Goal: Task Accomplishment & Management: Manage account settings

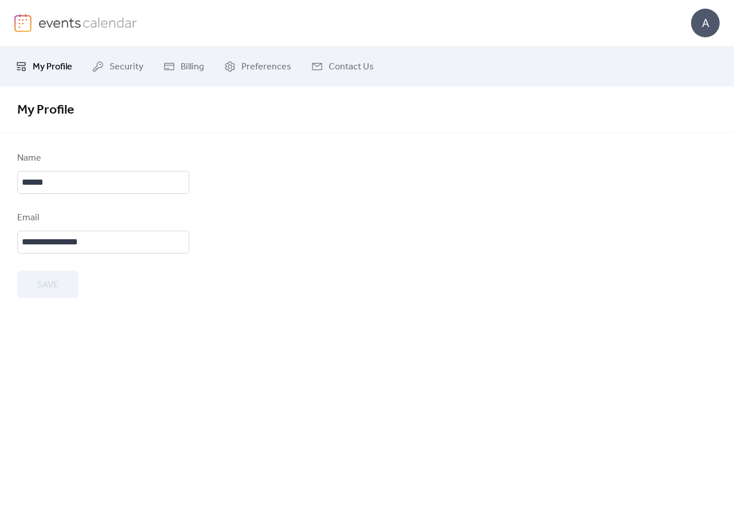
click at [48, 72] on span "My Profile" at bounding box center [53, 67] width 40 height 14
click at [63, 24] on img at bounding box center [87, 22] width 99 height 17
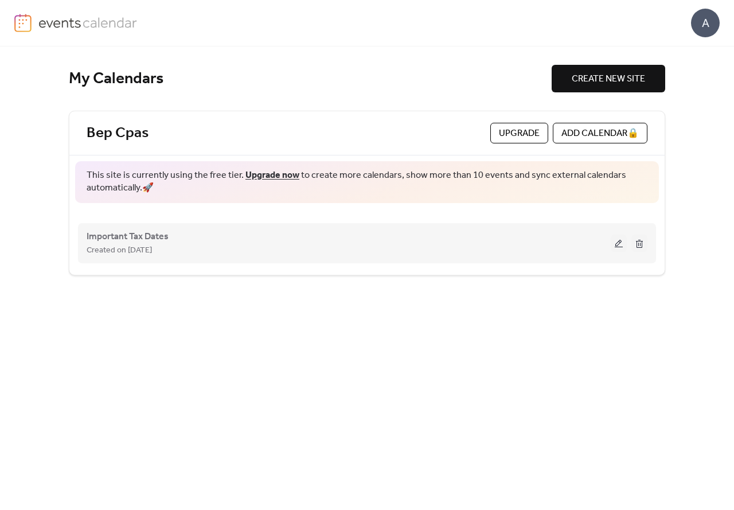
click at [452, 230] on div "Important Tax Dates Created on [DATE]" at bounding box center [349, 243] width 524 height 28
click at [618, 241] on button at bounding box center [619, 243] width 16 height 17
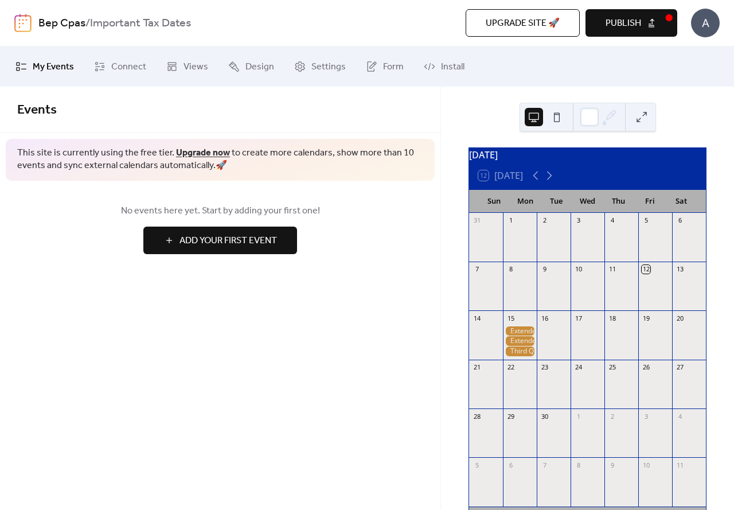
scroll to position [57, 0]
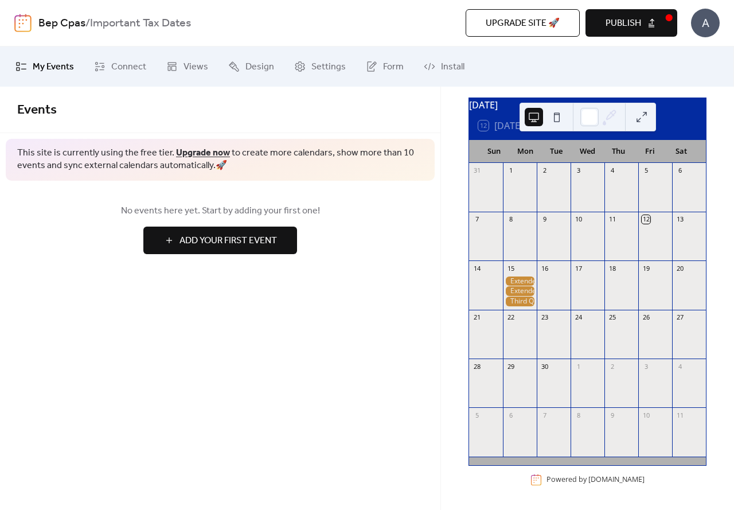
click at [641, 115] on button at bounding box center [642, 117] width 18 height 18
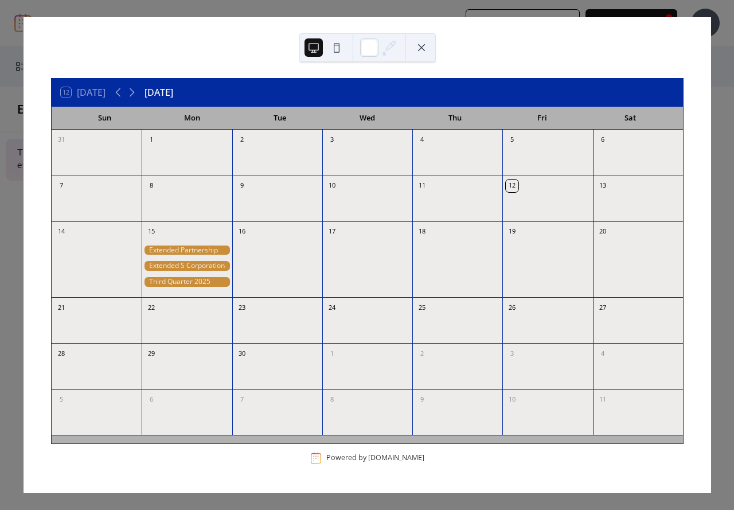
scroll to position [0, 0]
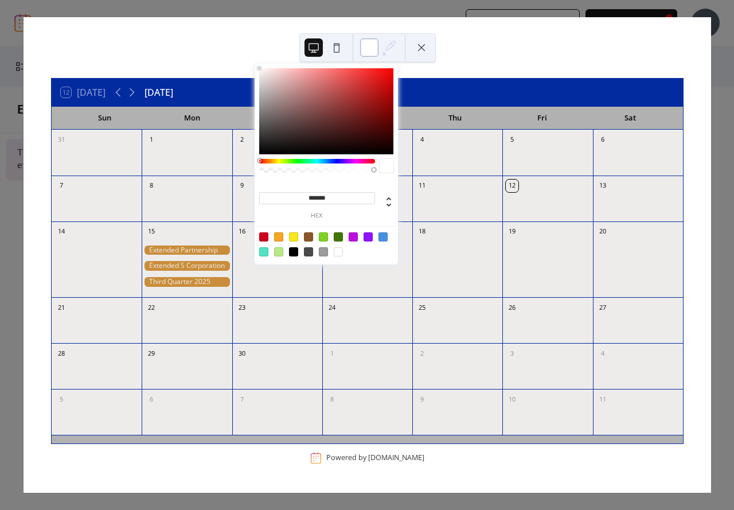
click at [374, 46] on div at bounding box center [369, 47] width 18 height 18
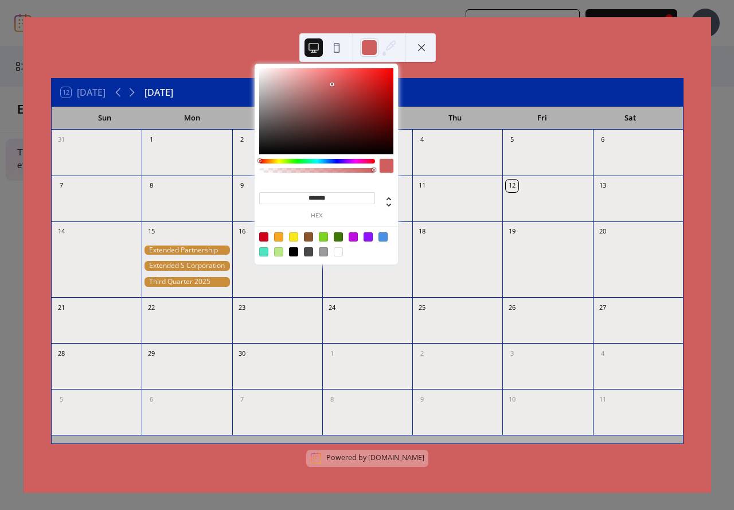
type input "*******"
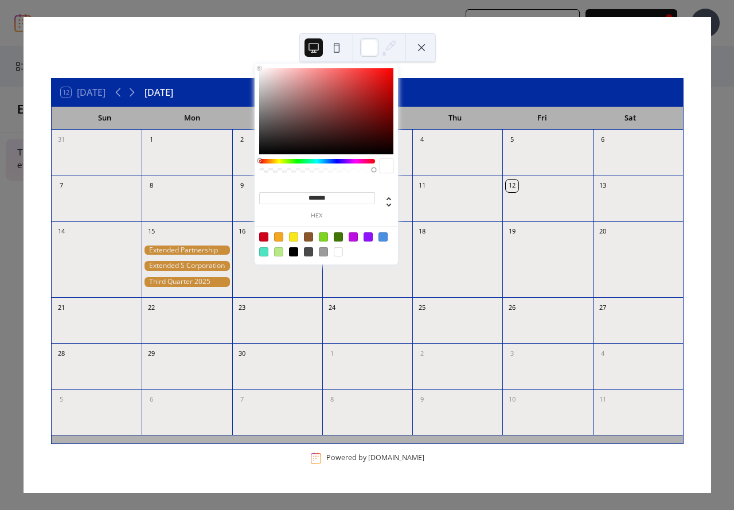
drag, startPoint x: 259, startPoint y: 70, endPoint x: 244, endPoint y: 49, distance: 25.8
click at [244, 49] on body "Bep Cpas / Important Tax Dates Upgrade site 🚀 Preview Publish A My Events Conne…" at bounding box center [367, 255] width 734 height 510
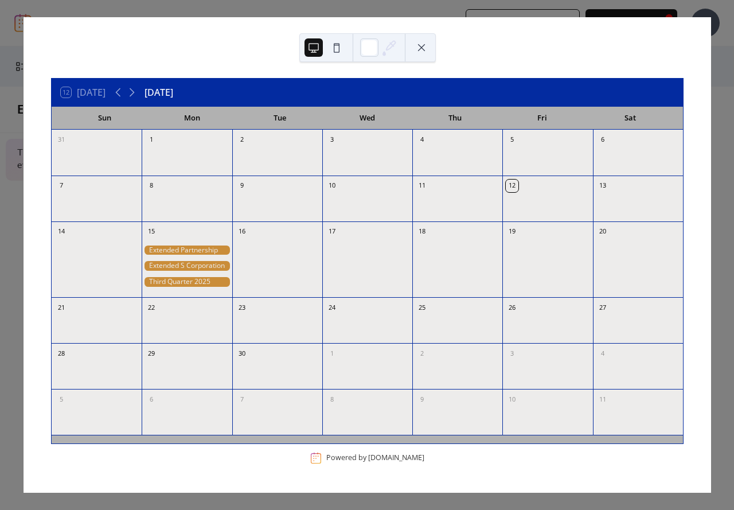
click at [424, 48] on button at bounding box center [421, 47] width 18 height 18
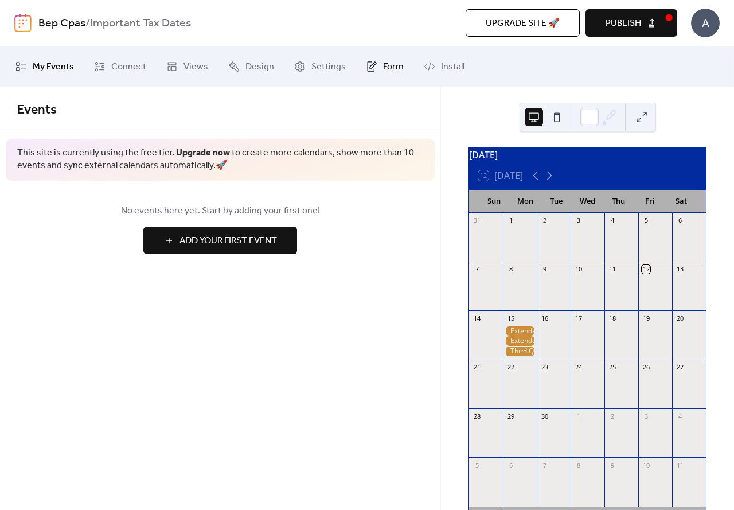
click at [368, 59] on link "Form" at bounding box center [384, 66] width 55 height 31
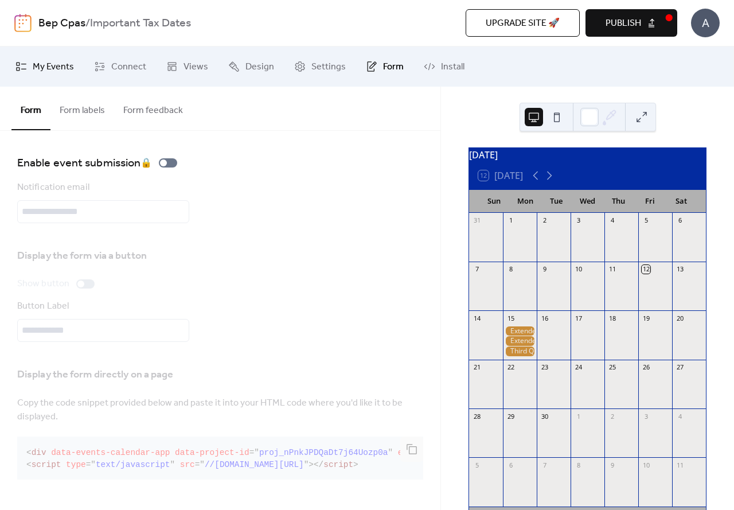
click at [61, 68] on span "My Events" at bounding box center [53, 67] width 41 height 14
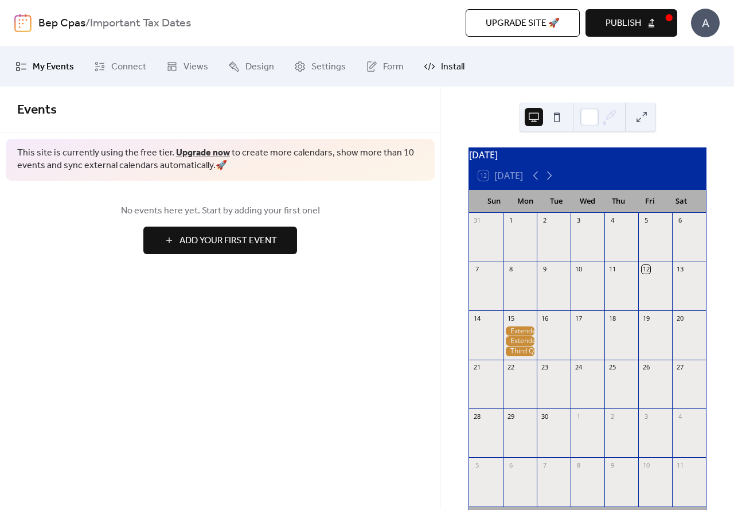
click at [424, 63] on icon at bounding box center [429, 66] width 11 height 11
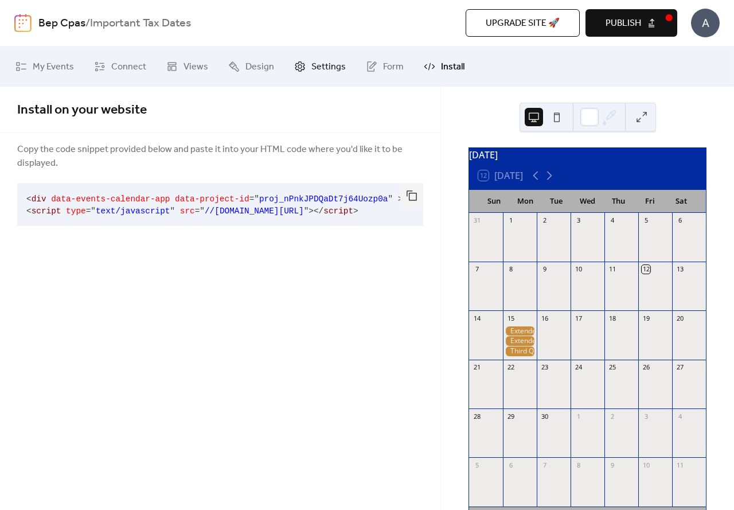
click at [319, 68] on span "Settings" at bounding box center [328, 67] width 34 height 14
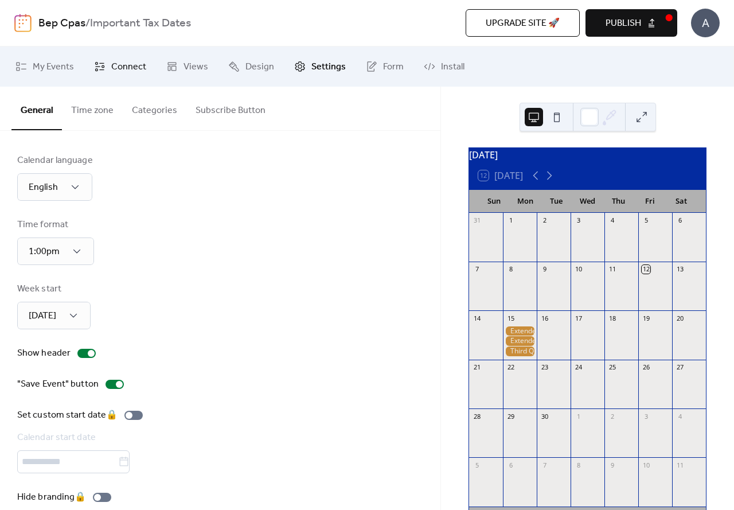
click at [119, 72] on span "Connect" at bounding box center [128, 67] width 35 height 14
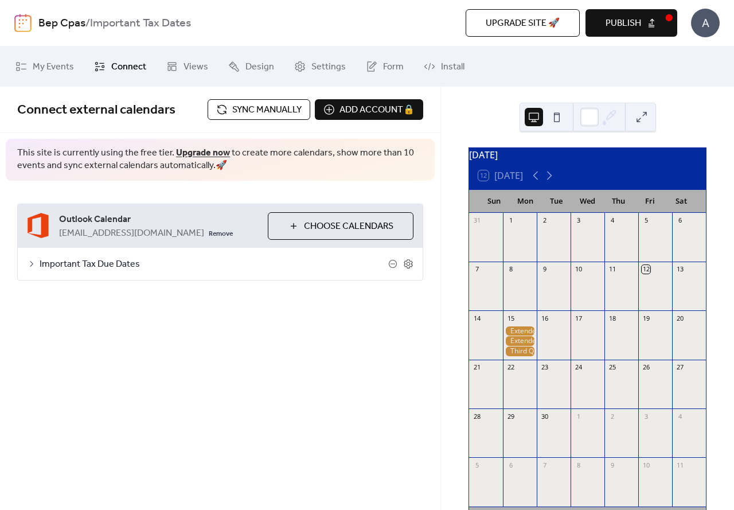
click at [635, 122] on button at bounding box center [642, 117] width 18 height 18
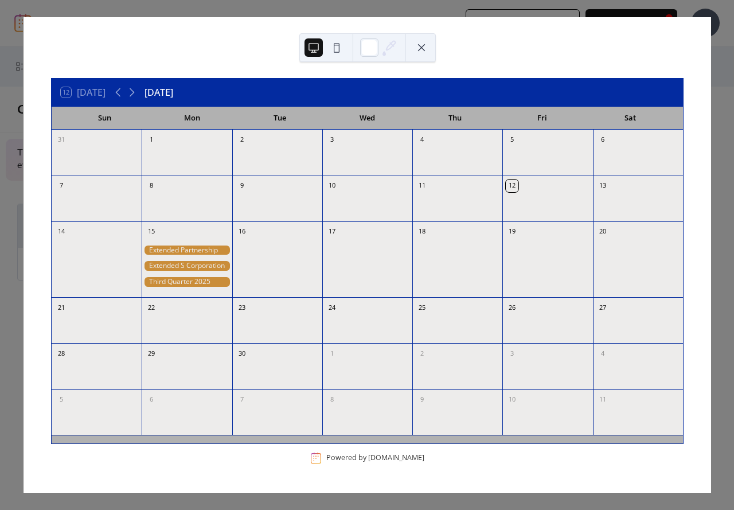
click at [426, 51] on button at bounding box center [421, 47] width 18 height 18
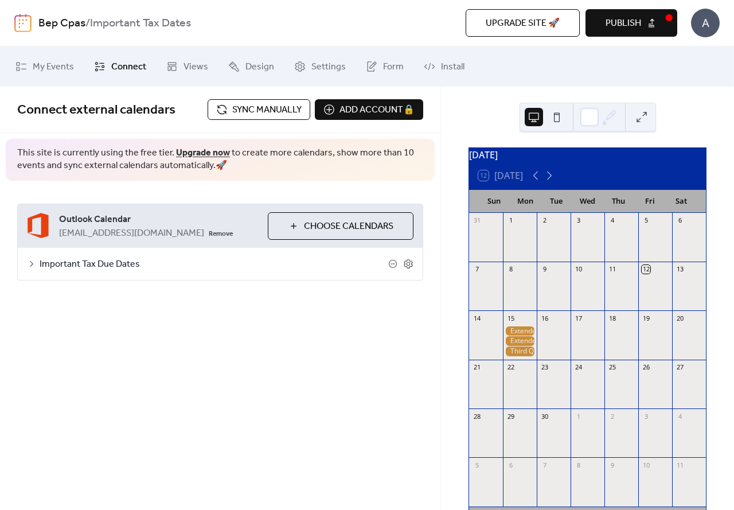
click at [650, 19] on button "Publish" at bounding box center [632, 23] width 92 height 28
click at [246, 109] on span "Sync manually" at bounding box center [266, 110] width 69 height 14
click at [633, 26] on span "Publish" at bounding box center [624, 24] width 36 height 14
click at [639, 118] on button at bounding box center [642, 117] width 18 height 18
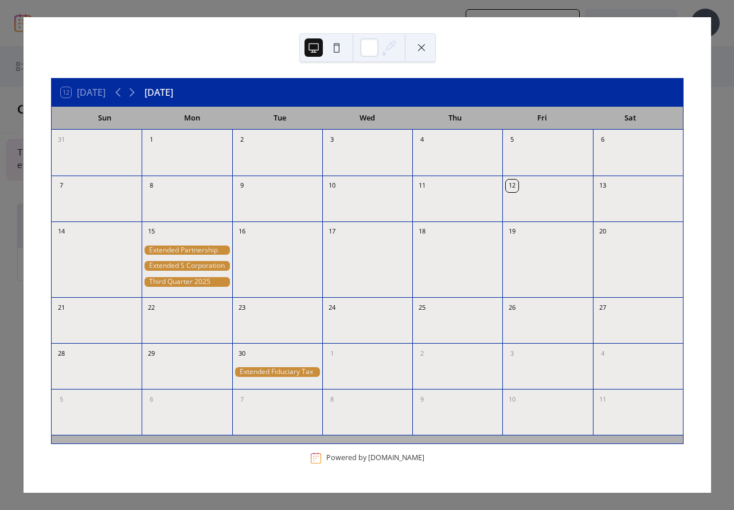
click at [421, 49] on button at bounding box center [421, 47] width 18 height 18
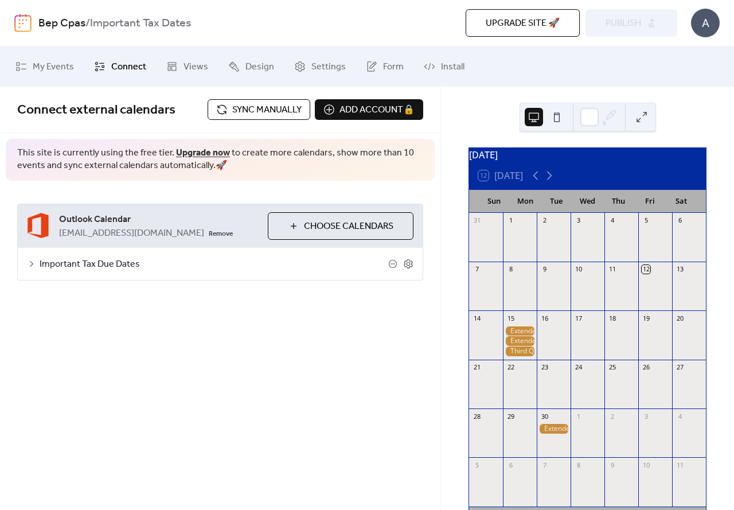
click at [642, 118] on button at bounding box center [642, 117] width 18 height 18
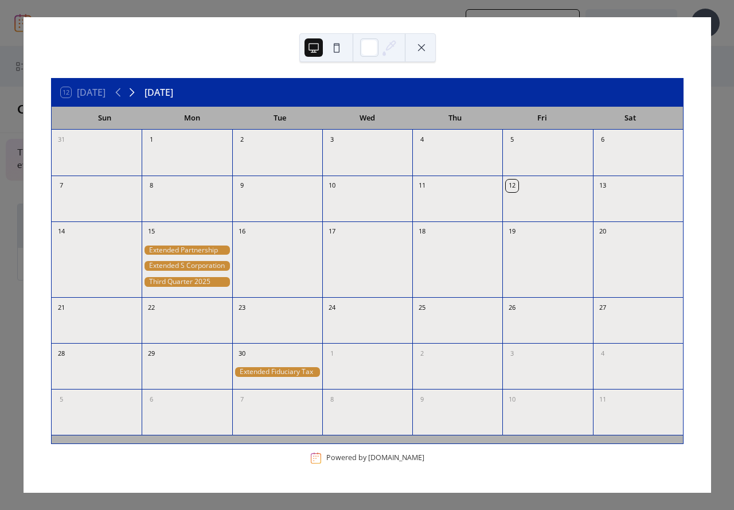
click at [134, 93] on icon at bounding box center [132, 92] width 14 height 14
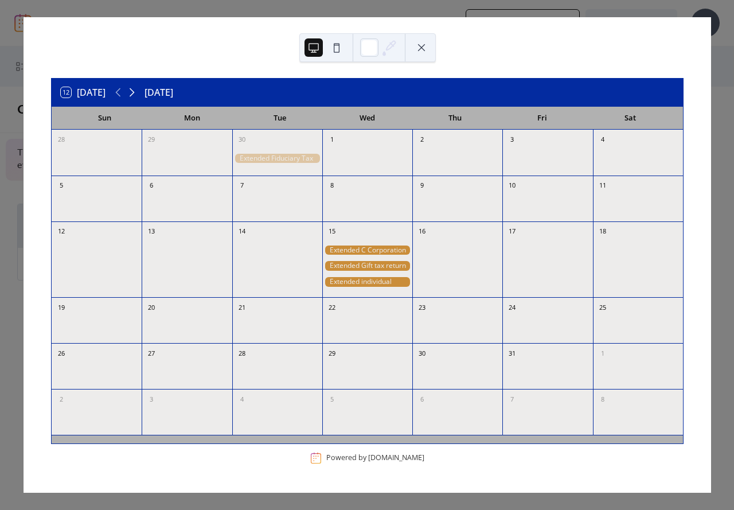
click at [134, 93] on icon at bounding box center [132, 92] width 14 height 14
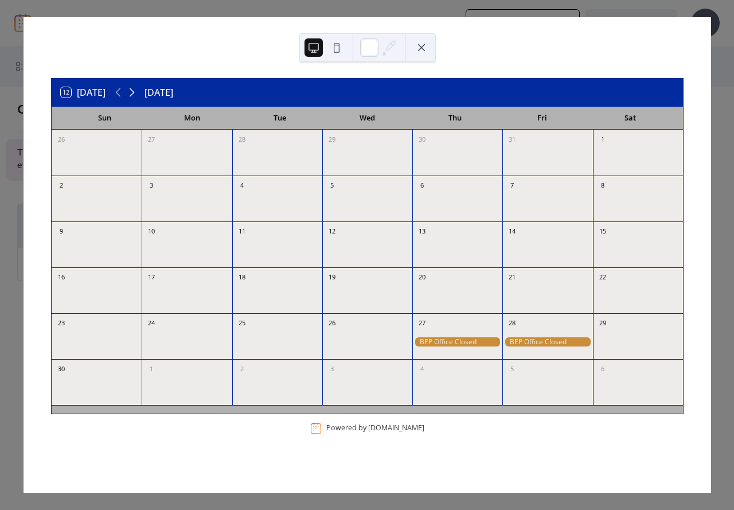
click at [134, 93] on icon at bounding box center [132, 92] width 14 height 14
click at [132, 93] on icon at bounding box center [132, 92] width 14 height 14
click at [131, 93] on icon at bounding box center [132, 92] width 14 height 14
click at [120, 95] on icon at bounding box center [118, 92] width 5 height 9
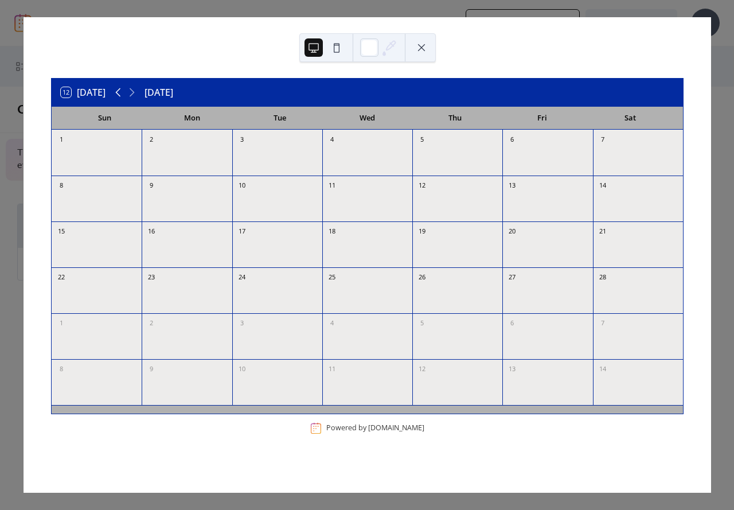
click at [120, 95] on icon at bounding box center [118, 92] width 5 height 9
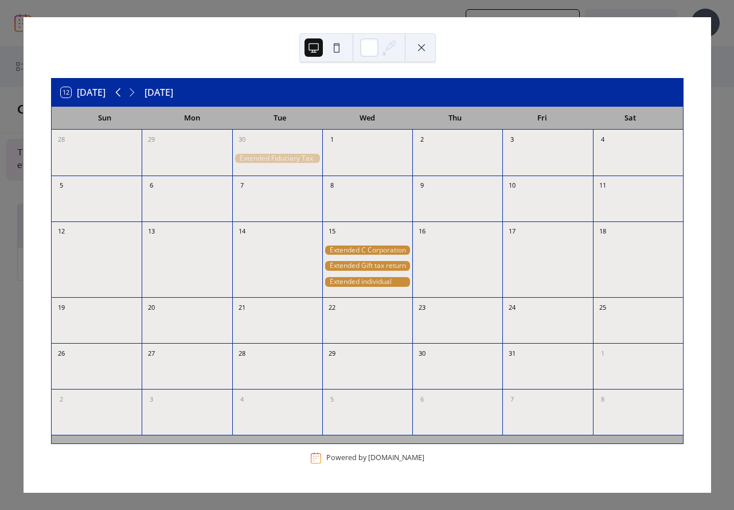
click at [120, 95] on icon at bounding box center [118, 92] width 5 height 9
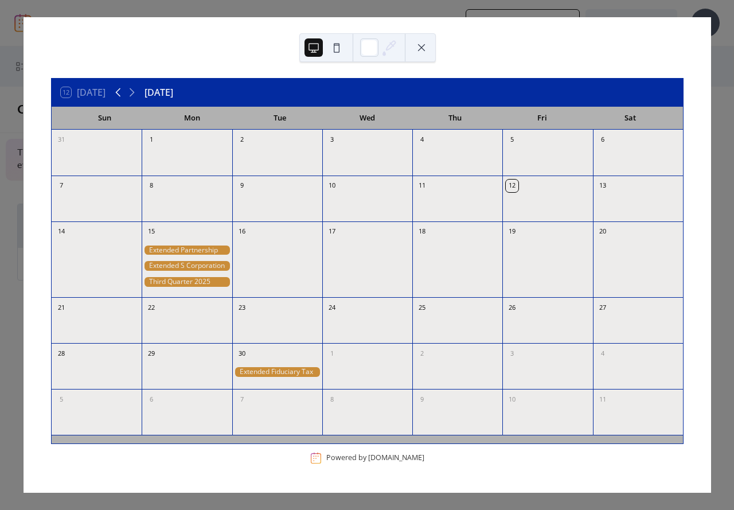
click at [120, 95] on icon at bounding box center [118, 92] width 5 height 9
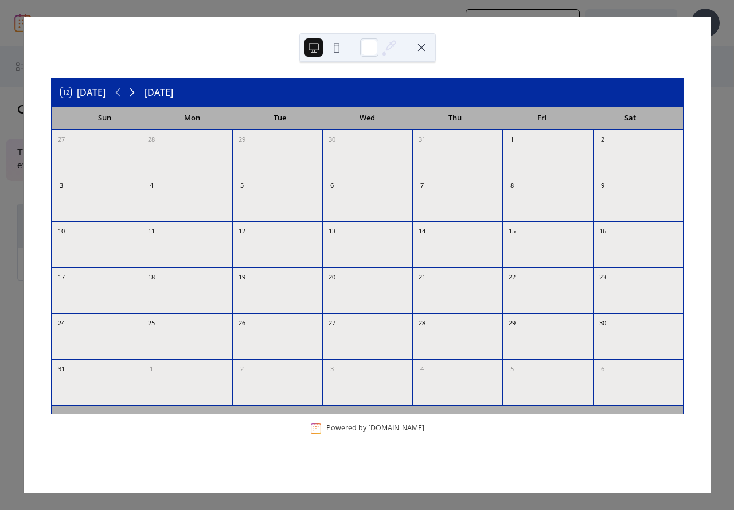
click at [136, 96] on icon at bounding box center [132, 92] width 14 height 14
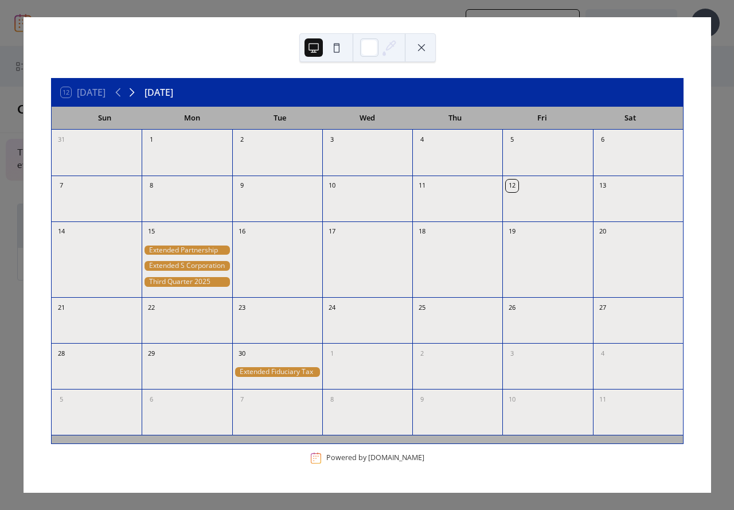
click at [131, 89] on icon at bounding box center [132, 92] width 14 height 14
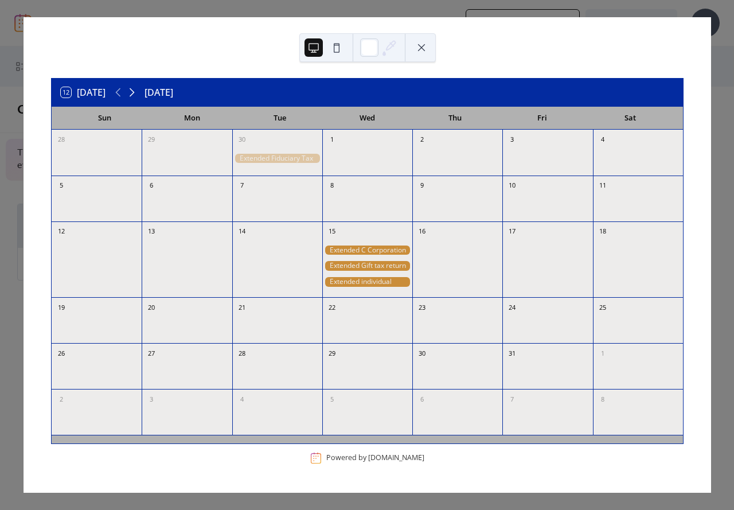
click at [131, 89] on icon at bounding box center [132, 92] width 14 height 14
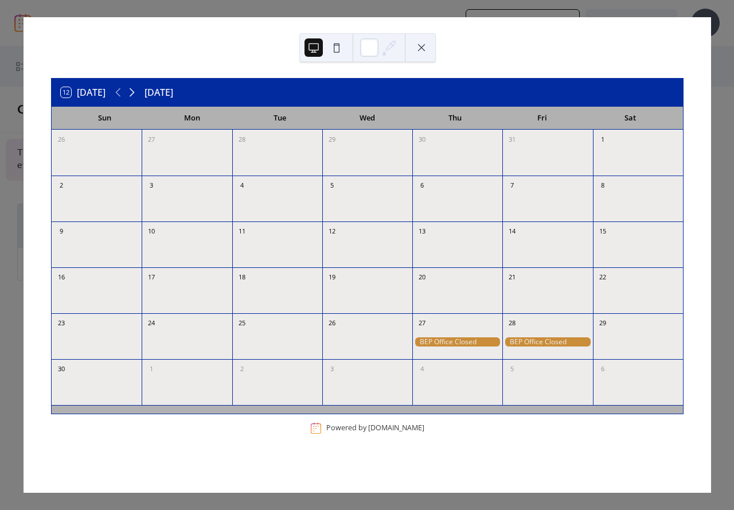
click at [131, 89] on icon at bounding box center [132, 92] width 14 height 14
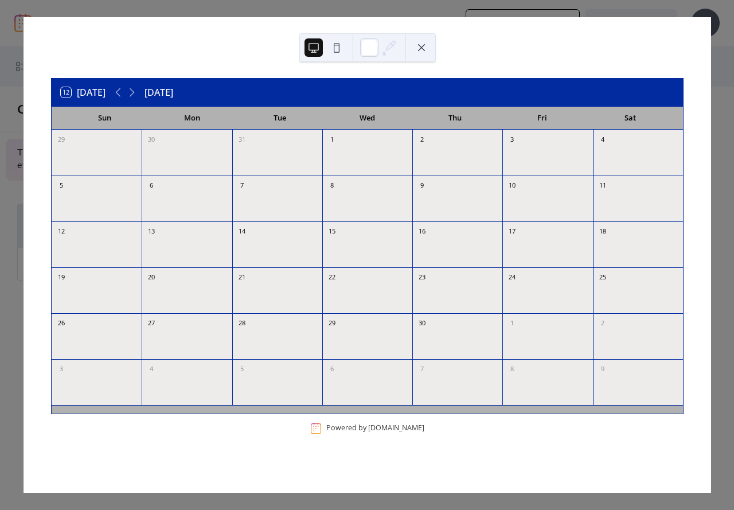
click at [421, 52] on button at bounding box center [421, 47] width 18 height 18
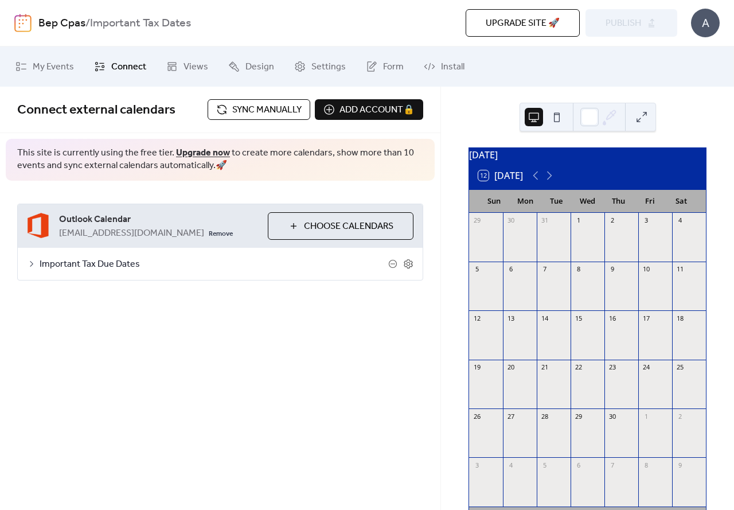
click at [196, 154] on link "Upgrade now" at bounding box center [203, 153] width 54 height 18
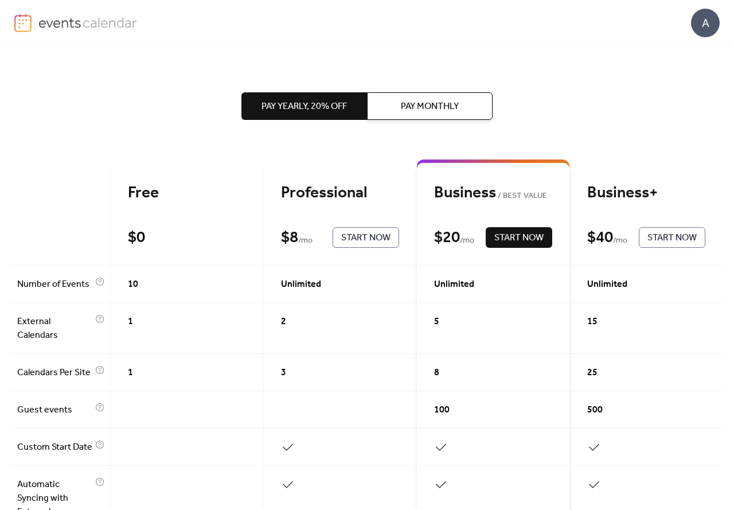
click at [19, 21] on img at bounding box center [22, 23] width 17 height 18
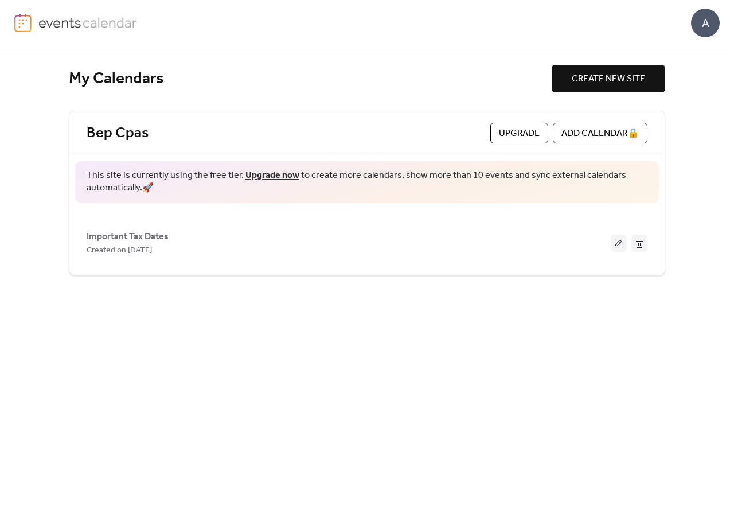
click at [104, 24] on img at bounding box center [87, 22] width 99 height 17
click at [709, 18] on div "A" at bounding box center [705, 23] width 29 height 29
click at [704, 73] on span "Contact Us" at bounding box center [688, 75] width 45 height 14
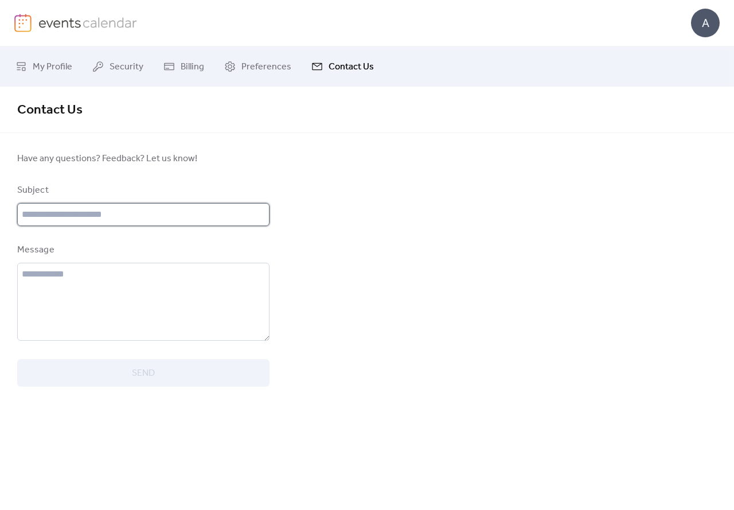
click at [65, 220] on input "text" at bounding box center [143, 214] width 252 height 23
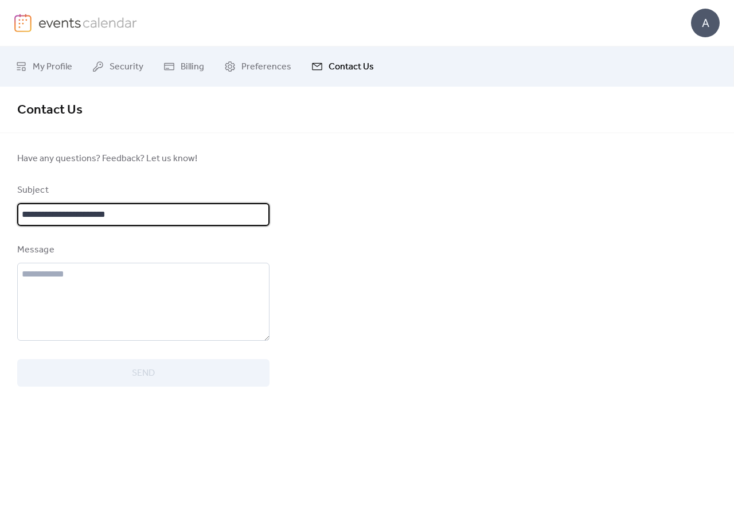
type input "**********"
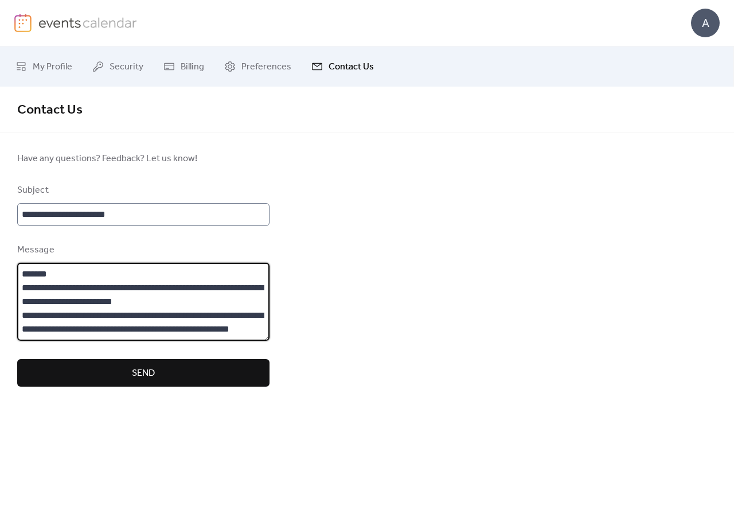
scroll to position [11, 0]
click at [71, 314] on textarea "**********" at bounding box center [143, 302] width 252 height 78
click at [67, 318] on textarea "**********" at bounding box center [143, 302] width 252 height 78
click at [68, 319] on textarea "**********" at bounding box center [143, 302] width 252 height 78
type textarea "**********"
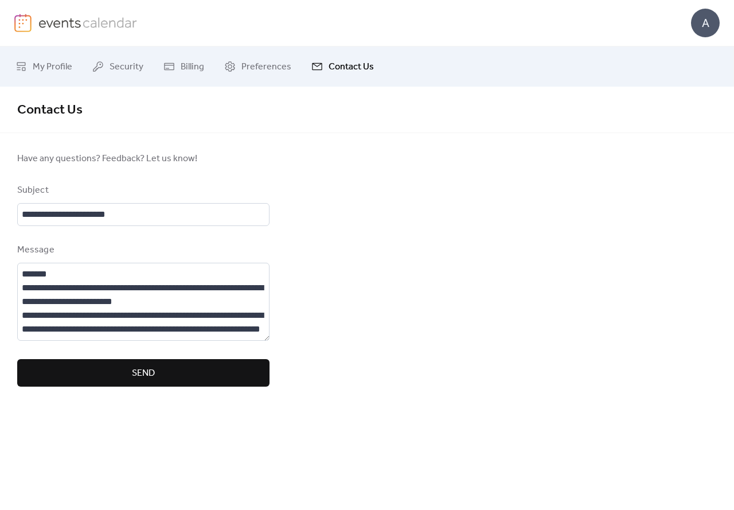
click at [69, 381] on button "Send" at bounding box center [143, 373] width 252 height 28
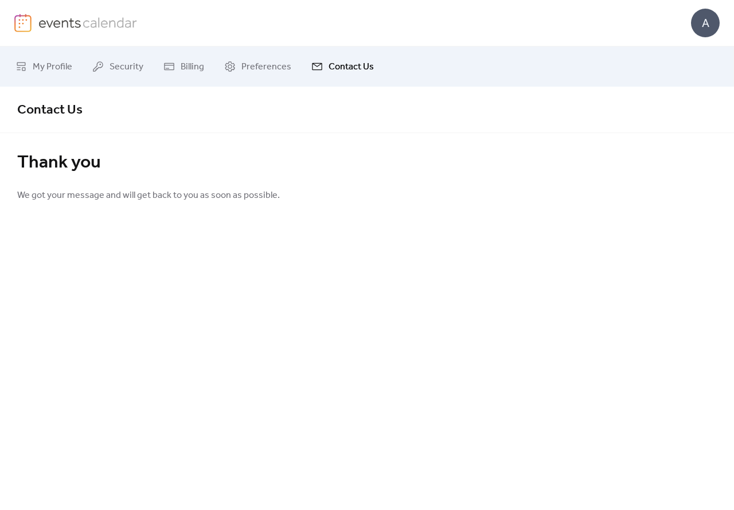
click at [61, 24] on img at bounding box center [87, 22] width 99 height 17
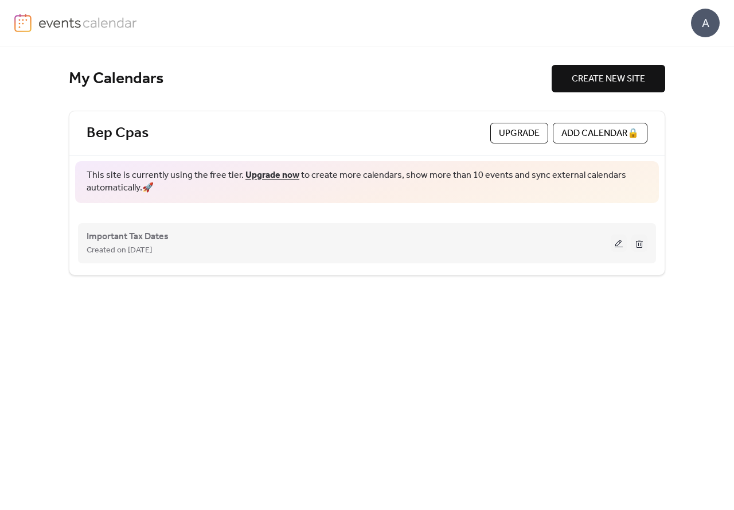
click at [619, 240] on button at bounding box center [619, 243] width 16 height 17
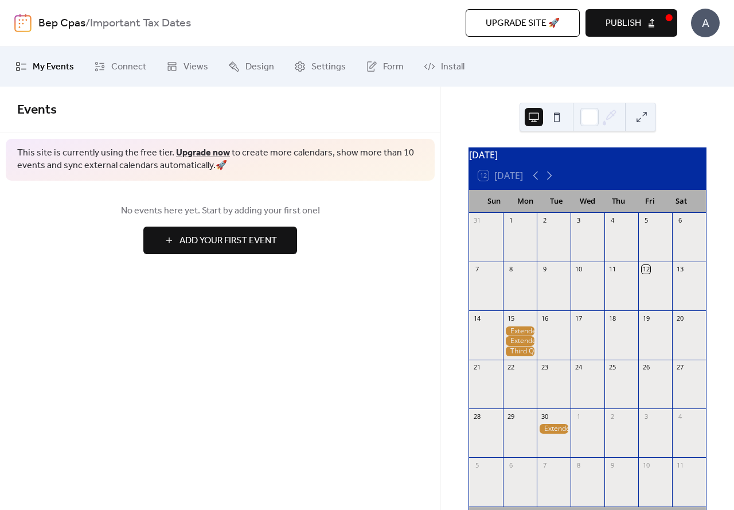
click at [643, 22] on button "Publish" at bounding box center [632, 23] width 92 height 28
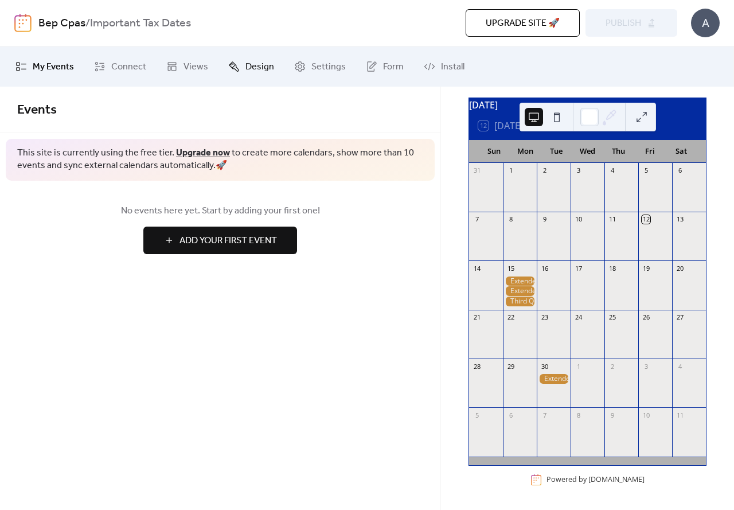
click at [264, 65] on span "Design" at bounding box center [259, 67] width 29 height 14
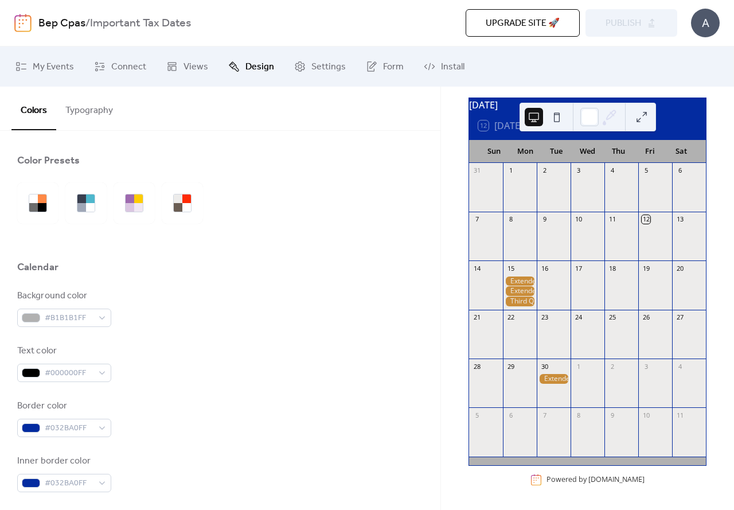
click at [80, 111] on button "Typography" at bounding box center [89, 108] width 66 height 42
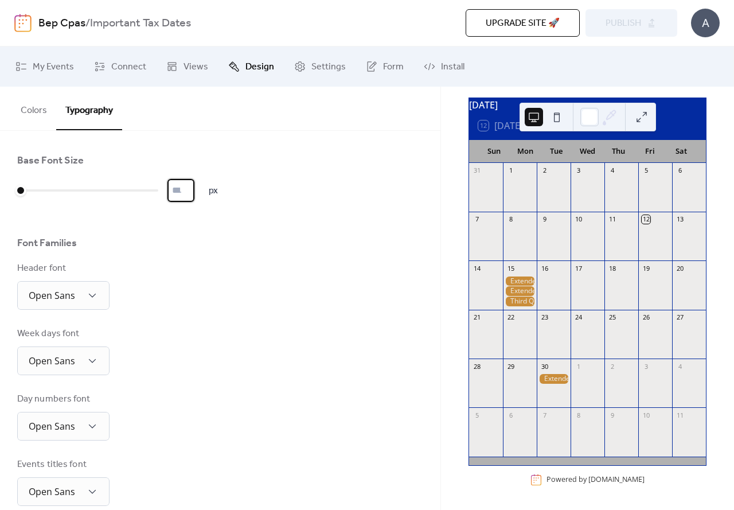
drag, startPoint x: 186, startPoint y: 190, endPoint x: 155, endPoint y: 188, distance: 31.1
click at [155, 188] on div "* px" at bounding box center [117, 190] width 201 height 23
click at [199, 216] on div "Base Font Size * px Font Families Header font Open Sans Week days font Open San…" at bounding box center [220, 428] width 406 height 548
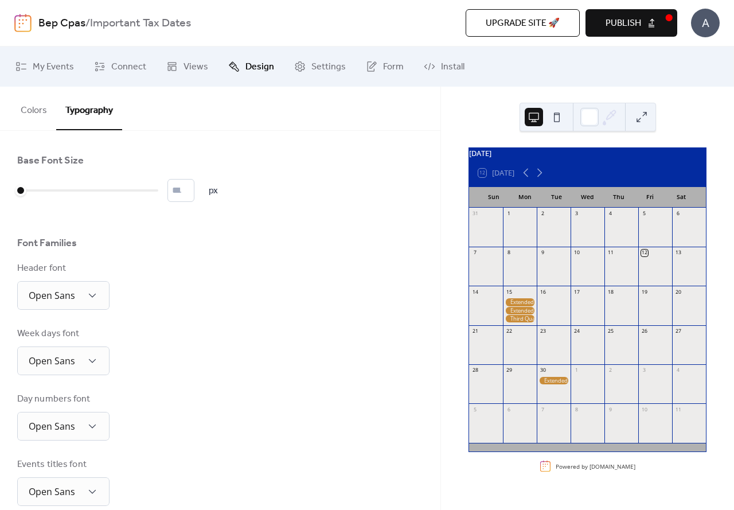
click at [642, 114] on button at bounding box center [642, 117] width 18 height 18
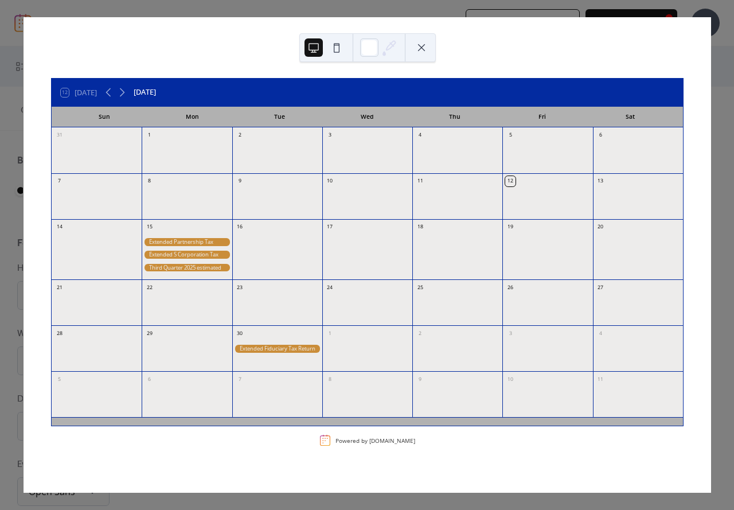
click at [419, 45] on button at bounding box center [421, 47] width 18 height 18
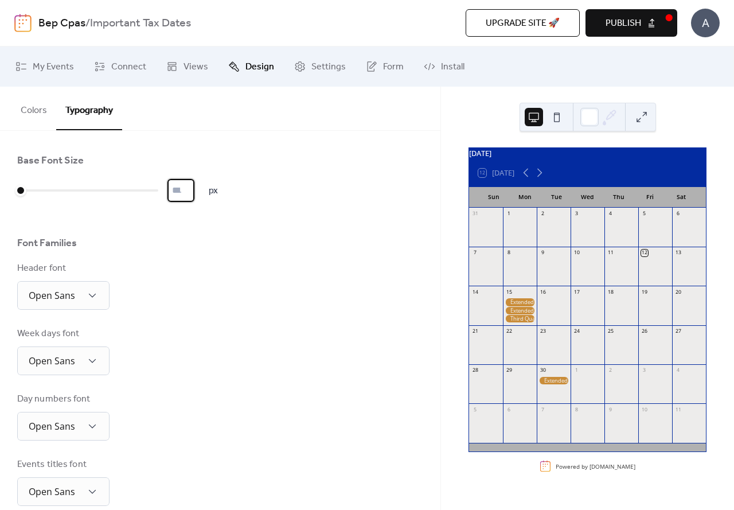
drag, startPoint x: 185, startPoint y: 193, endPoint x: 153, endPoint y: 193, distance: 32.1
click at [153, 193] on div "* px" at bounding box center [117, 190] width 201 height 23
type input "*"
click at [232, 240] on div "Font Families" at bounding box center [220, 245] width 406 height 19
click at [383, 65] on span "Form" at bounding box center [393, 67] width 21 height 14
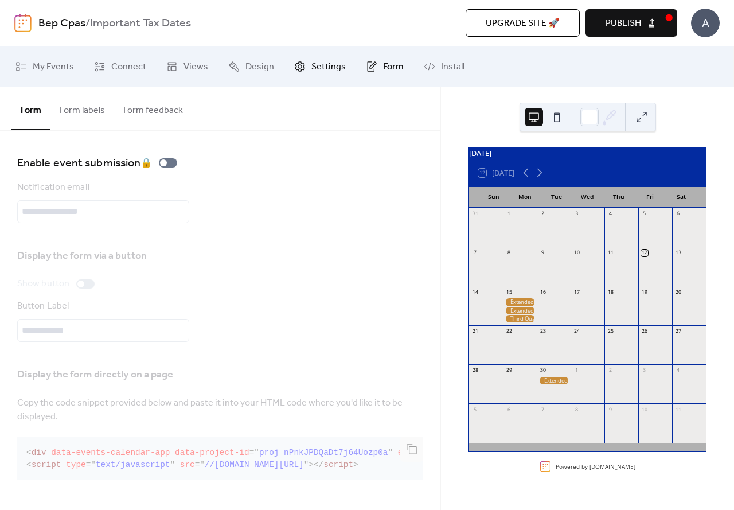
click at [307, 75] on link "Settings" at bounding box center [320, 66] width 69 height 31
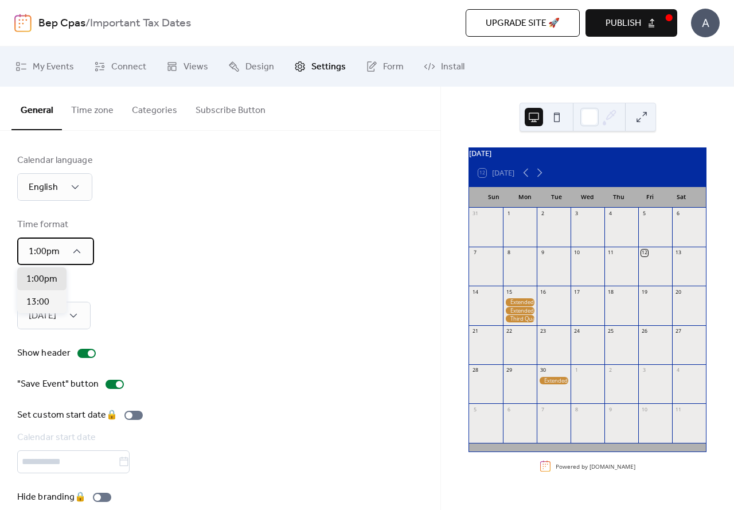
click at [68, 249] on div "1:00pm" at bounding box center [55, 251] width 77 height 28
click at [115, 73] on span "Connect" at bounding box center [128, 67] width 35 height 14
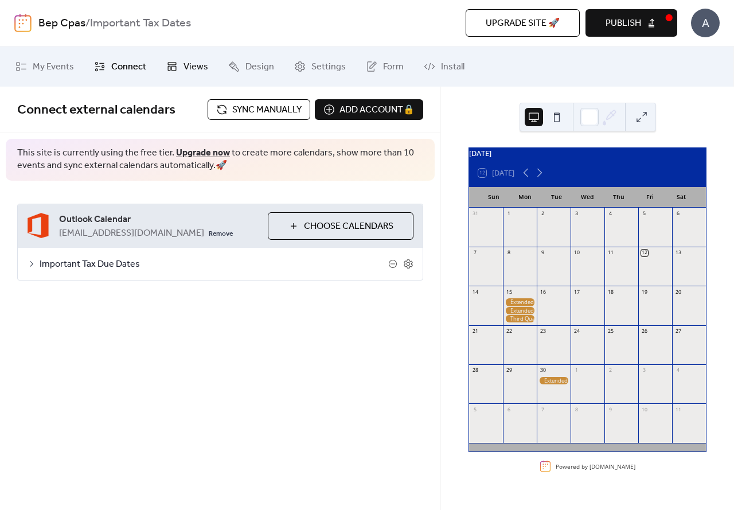
click at [175, 76] on link "Views" at bounding box center [187, 66] width 59 height 31
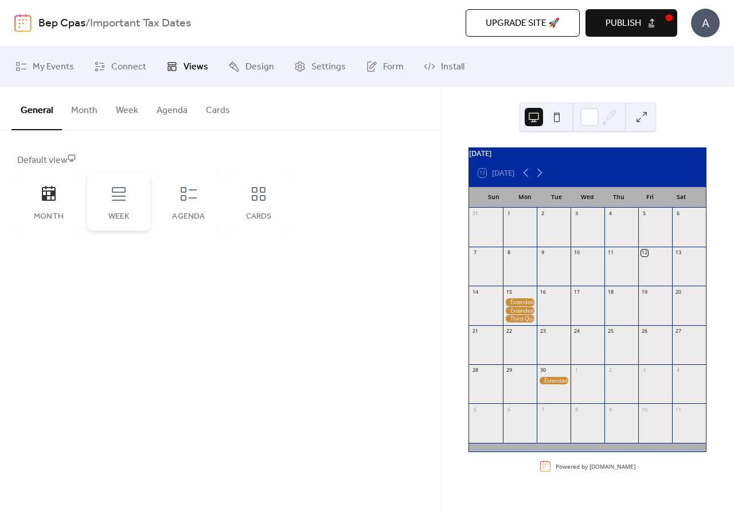
click at [124, 205] on div "Week" at bounding box center [118, 201] width 63 height 57
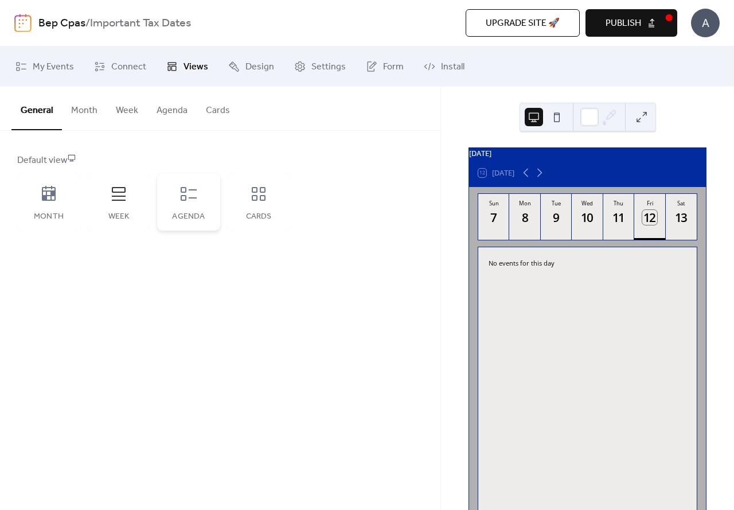
click at [200, 201] on div "Agenda" at bounding box center [188, 201] width 63 height 57
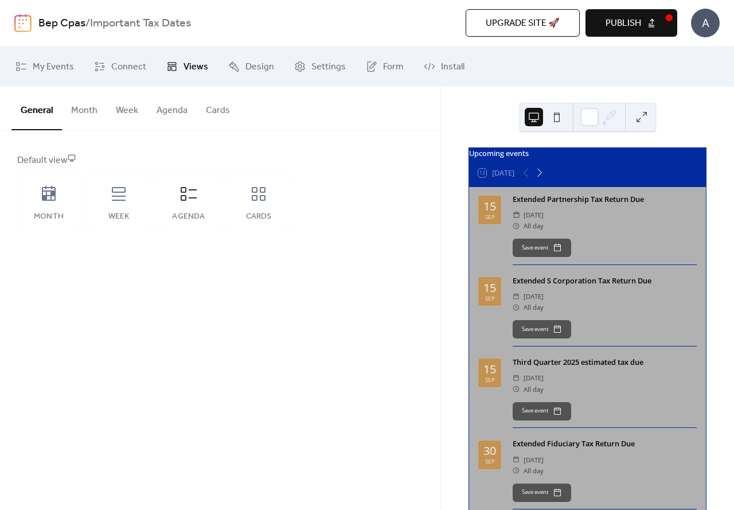
click at [642, 119] on button at bounding box center [642, 117] width 18 height 18
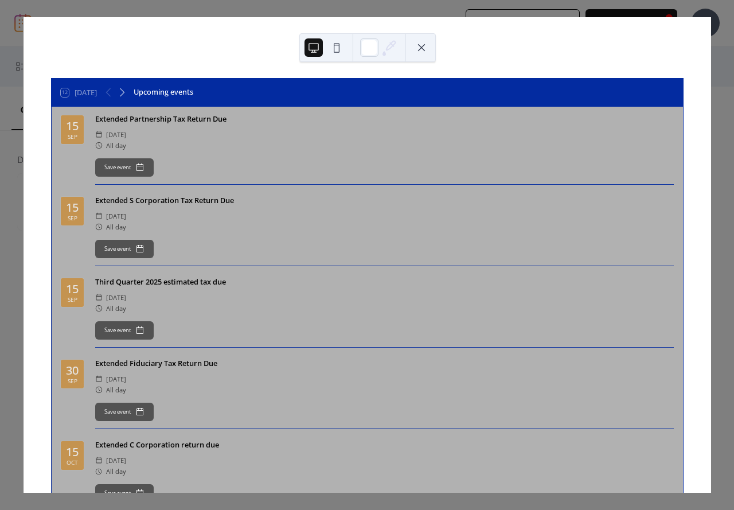
click at [414, 46] on button at bounding box center [421, 47] width 18 height 18
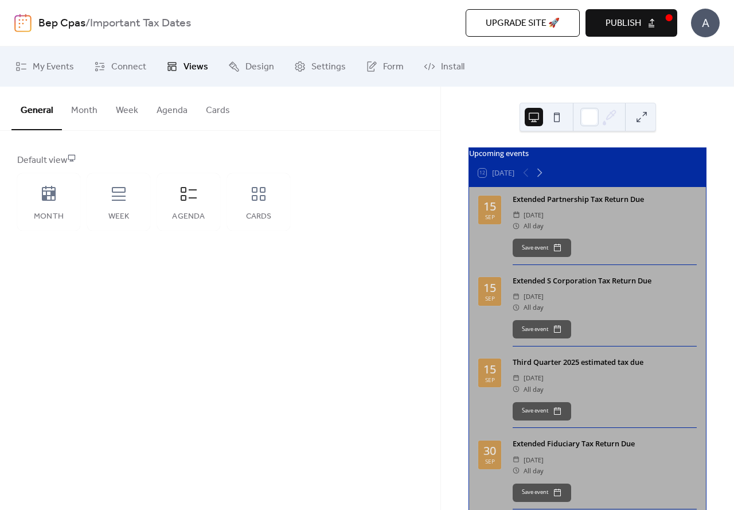
click at [636, 18] on span "Publish" at bounding box center [624, 24] width 36 height 14
click at [247, 61] on span "Design" at bounding box center [259, 67] width 29 height 14
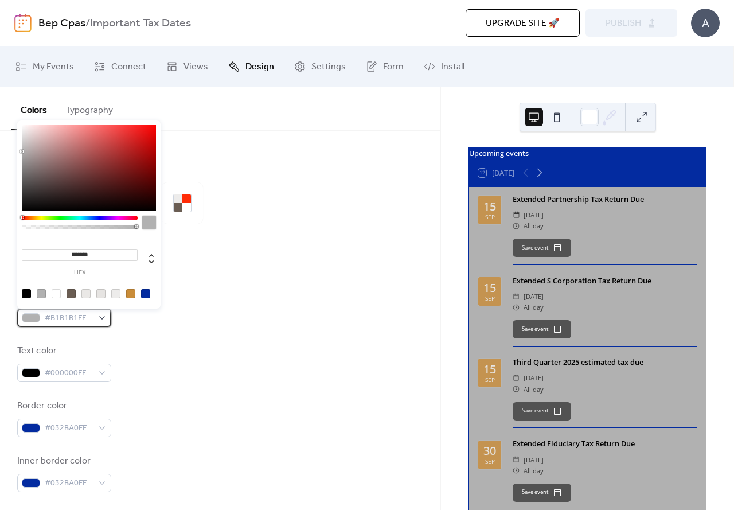
click at [79, 315] on span "#B1B1B1FF" at bounding box center [69, 318] width 48 height 14
type input "***"
drag, startPoint x: 137, startPoint y: 227, endPoint x: 71, endPoint y: 231, distance: 66.1
click at [71, 231] on div at bounding box center [80, 226] width 116 height 20
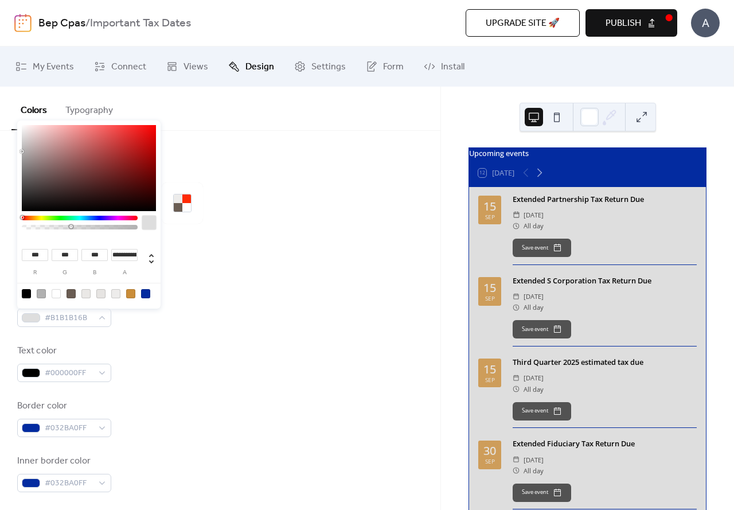
drag, startPoint x: 71, startPoint y: 231, endPoint x: 64, endPoint y: 233, distance: 7.8
click at [64, 233] on div at bounding box center [80, 226] width 116 height 20
drag, startPoint x: 68, startPoint y: 227, endPoint x: 54, endPoint y: 232, distance: 14.9
click at [54, 232] on div at bounding box center [80, 226] width 116 height 20
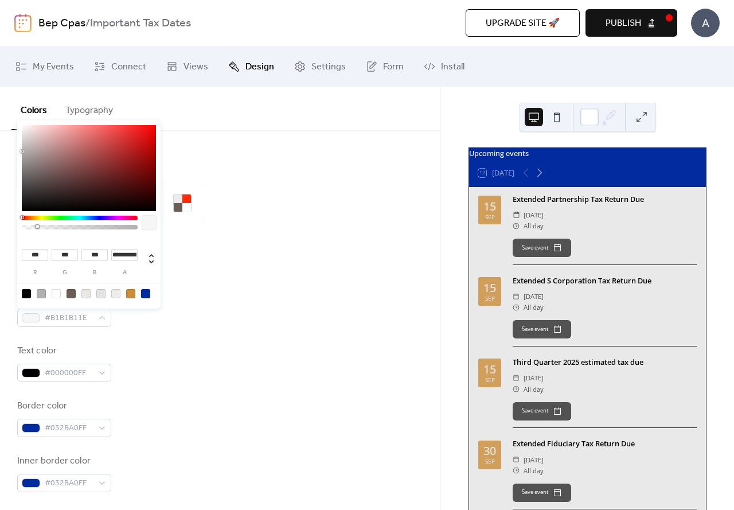
drag, startPoint x: 54, startPoint y: 229, endPoint x: 37, endPoint y: 233, distance: 17.1
click at [37, 233] on div at bounding box center [80, 226] width 116 height 20
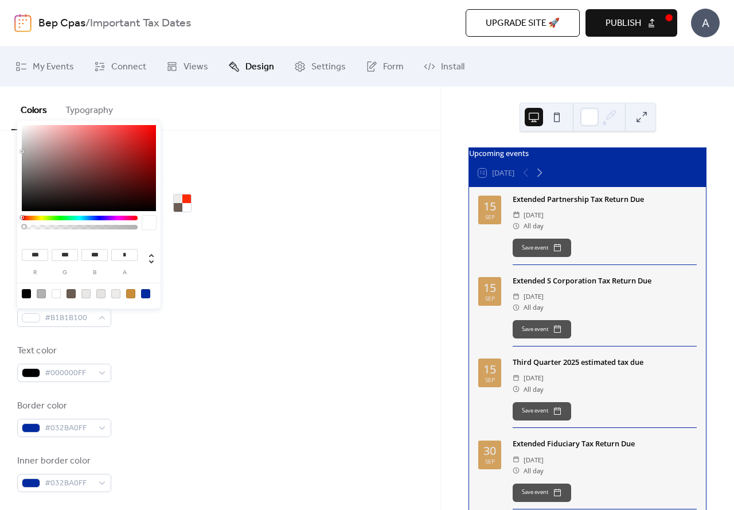
drag, startPoint x: 37, startPoint y: 227, endPoint x: 19, endPoint y: 233, distance: 18.9
click at [19, 233] on div "*** r *** g *** b * a" at bounding box center [88, 214] width 143 height 188
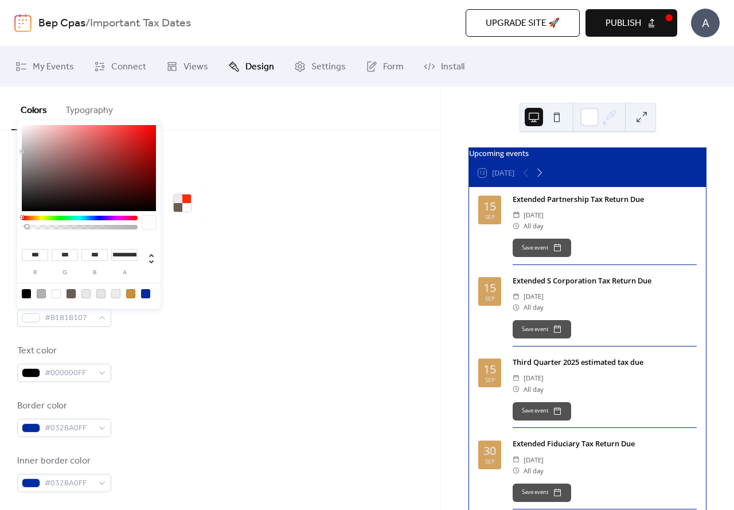
type input "**********"
drag, startPoint x: 22, startPoint y: 227, endPoint x: 38, endPoint y: 227, distance: 15.5
click at [38, 227] on div at bounding box center [38, 226] width 3 height 3
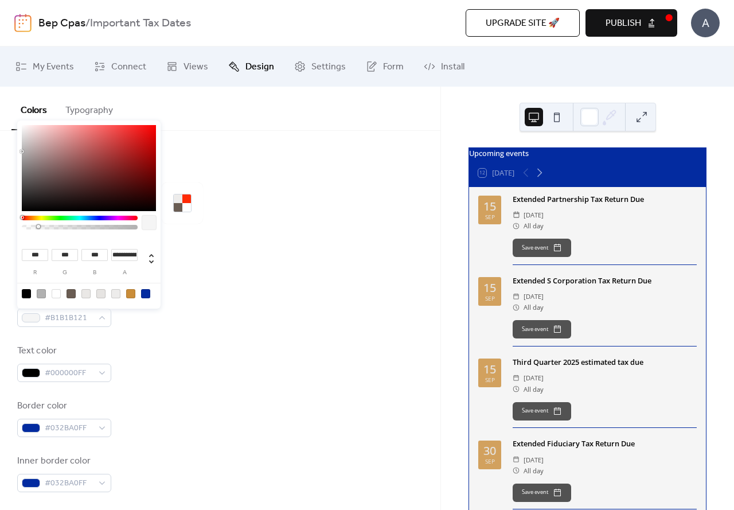
click at [209, 314] on div "Background color #B1B1B121" at bounding box center [220, 308] width 406 height 38
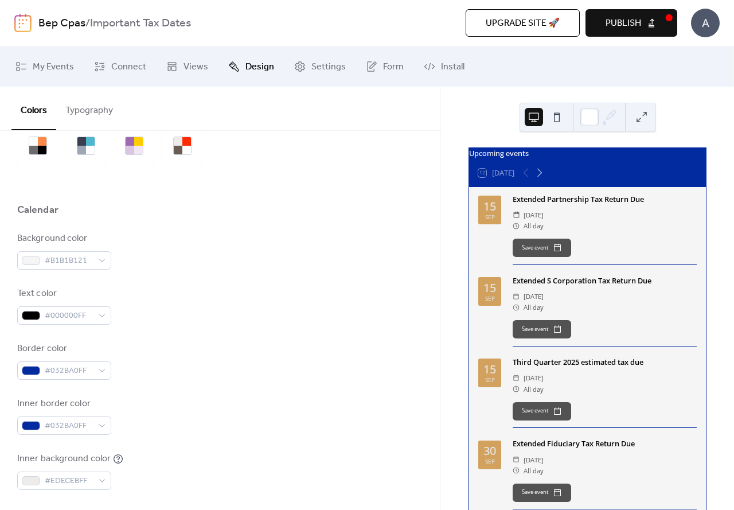
scroll to position [172, 0]
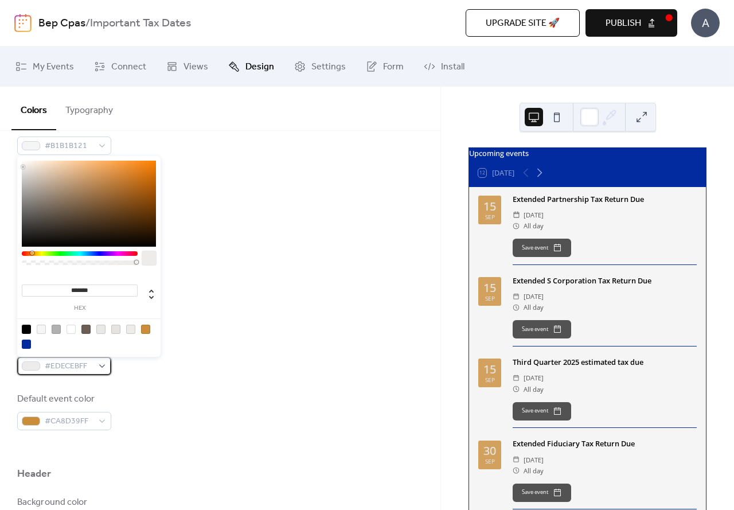
click at [101, 365] on div "#EDECEBFF" at bounding box center [64, 366] width 94 height 18
click at [57, 332] on div at bounding box center [56, 329] width 9 height 9
click at [87, 330] on div at bounding box center [85, 329] width 9 height 9
click at [71, 330] on div at bounding box center [71, 329] width 9 height 9
type input "*******"
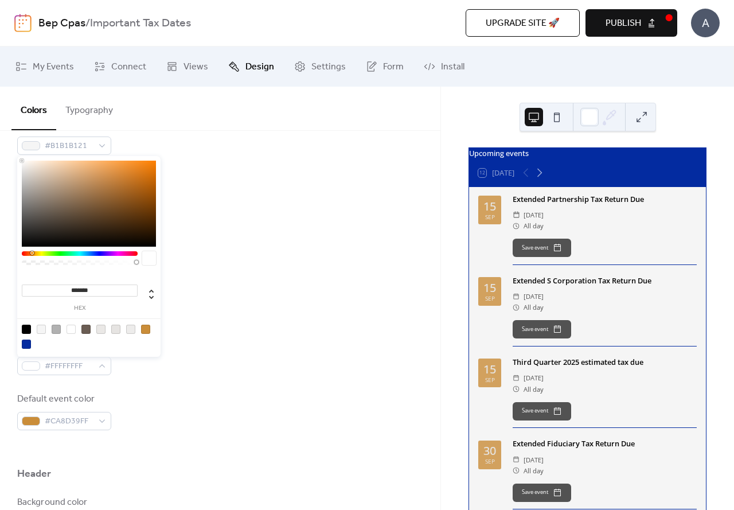
click at [193, 341] on div "Inner background color #FFFFFFFF" at bounding box center [220, 356] width 406 height 38
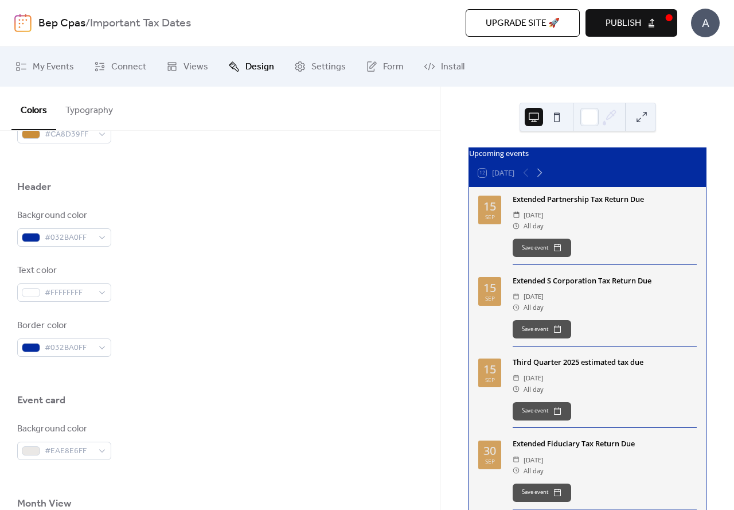
scroll to position [516, 0]
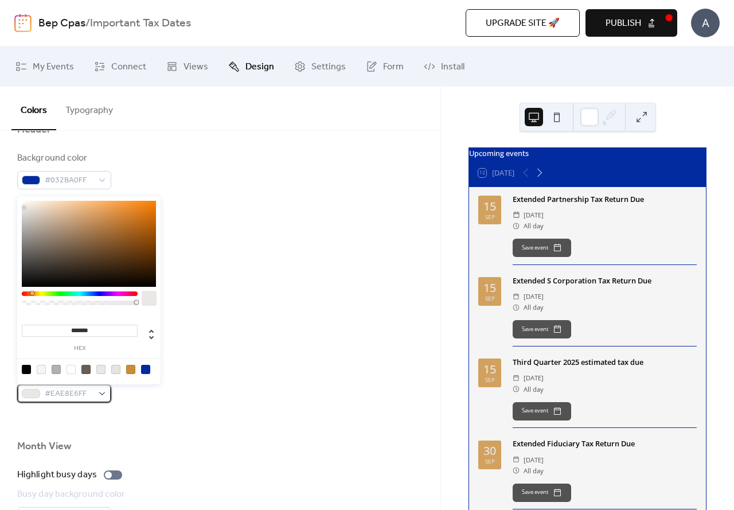
click at [95, 393] on div "#EAE8E6FF" at bounding box center [64, 393] width 94 height 18
type input "***"
drag, startPoint x: 132, startPoint y: 302, endPoint x: 26, endPoint y: 302, distance: 106.1
click at [26, 302] on div at bounding box center [26, 302] width 3 height 3
drag, startPoint x: 30, startPoint y: 302, endPoint x: 40, endPoint y: 302, distance: 9.8
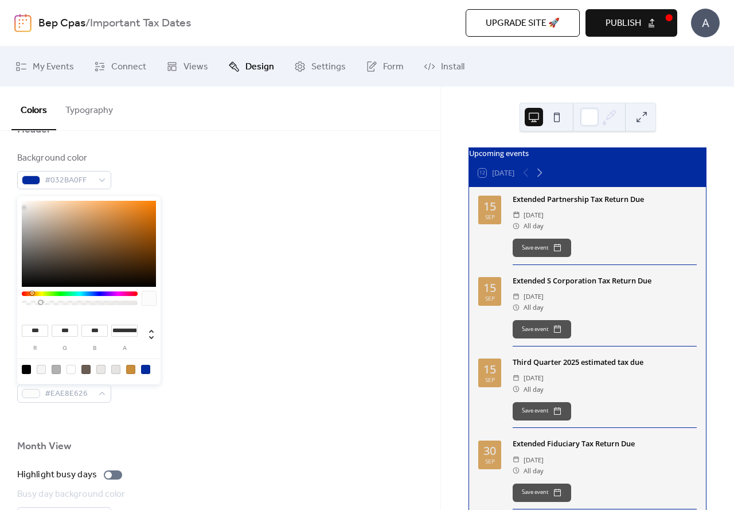
click at [40, 302] on div at bounding box center [40, 302] width 3 height 3
type input "*"
drag, startPoint x: 33, startPoint y: 305, endPoint x: 0, endPoint y: 305, distance: 33.3
click at [0, 305] on body "Bep Cpas / Important Tax Dates Upgrade site 🚀 Preview Publish A My Events Conne…" at bounding box center [367, 255] width 734 height 510
click at [200, 325] on div at bounding box center [220, 317] width 406 height 37
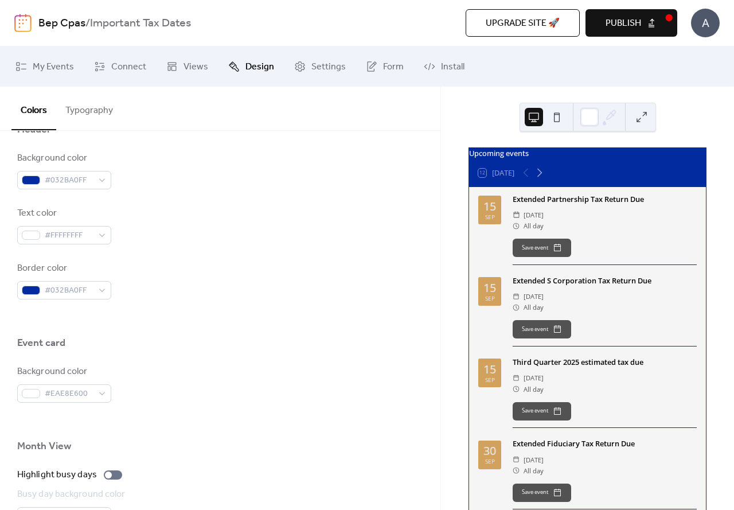
scroll to position [573, 0]
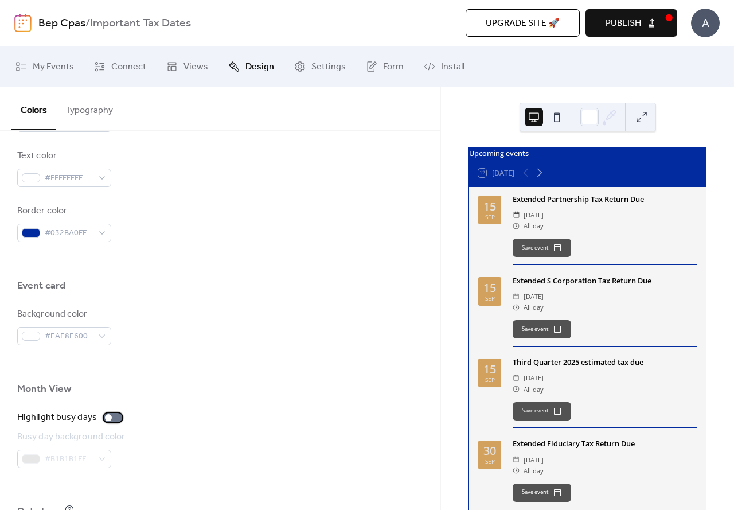
click at [111, 414] on div at bounding box center [113, 417] width 18 height 9
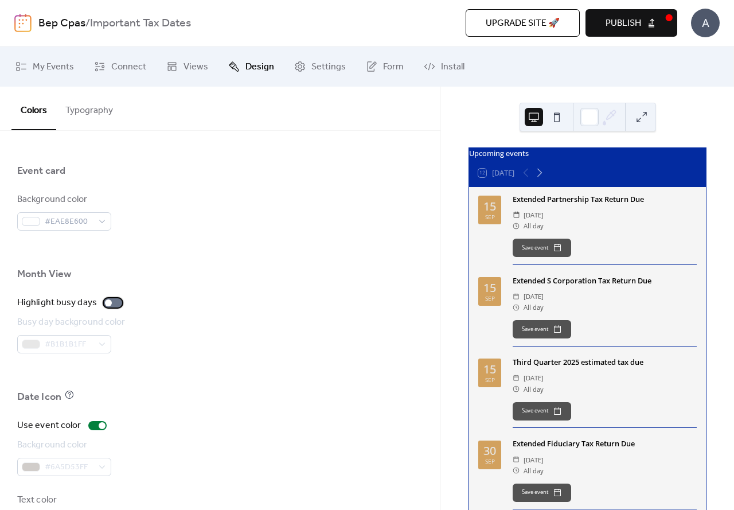
scroll to position [732, 0]
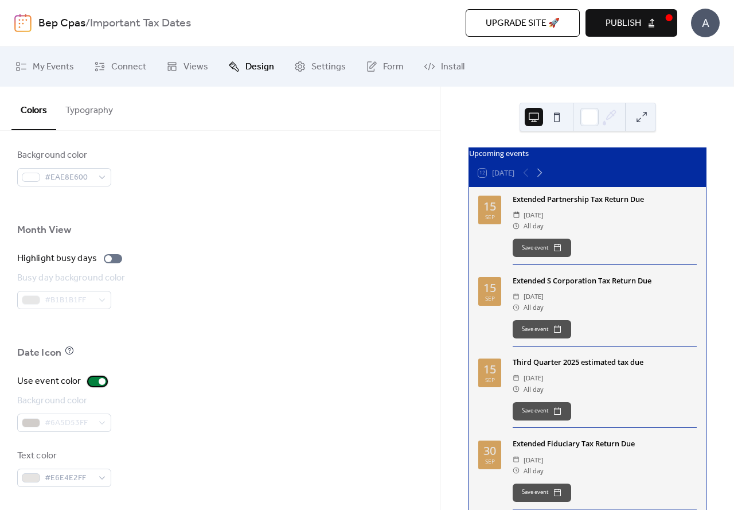
click at [100, 383] on div at bounding box center [102, 381] width 7 height 7
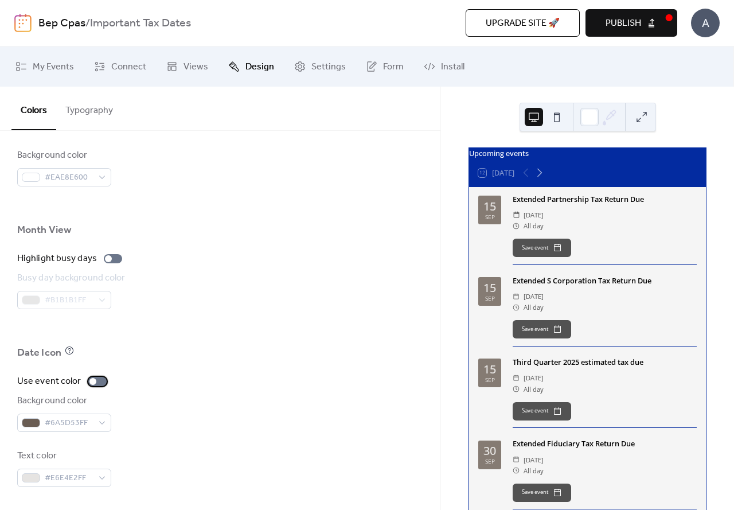
click at [100, 383] on div at bounding box center [97, 381] width 18 height 9
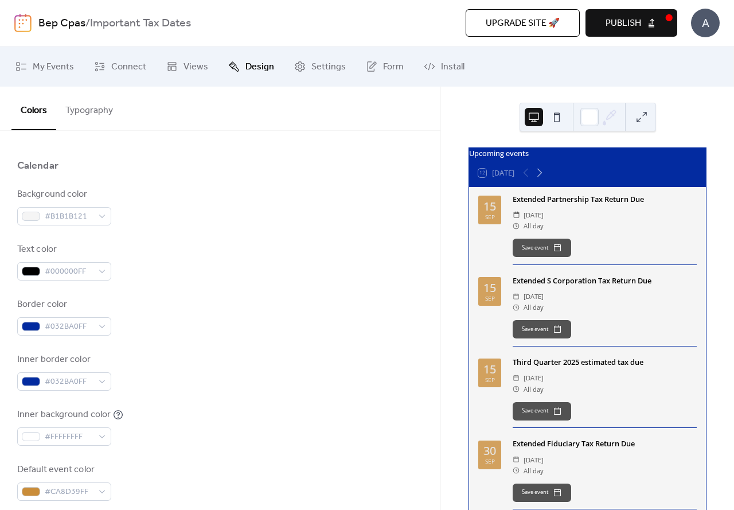
scroll to position [0, 0]
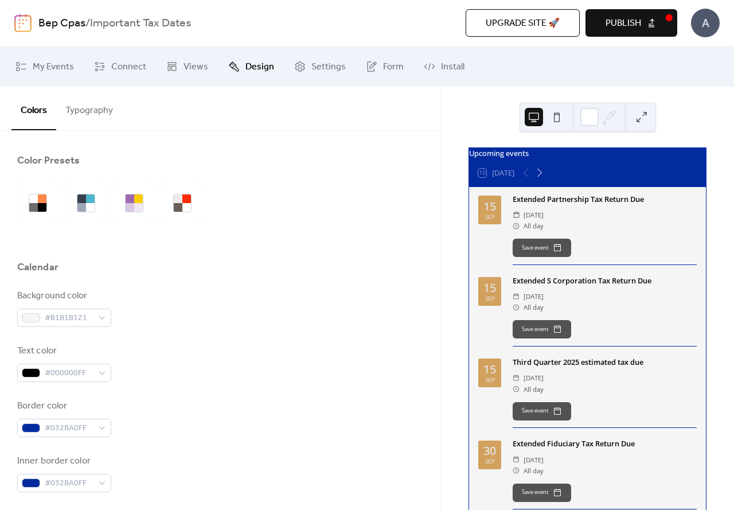
click at [487, 220] on div "Sep" at bounding box center [490, 217] width 10 height 6
drag, startPoint x: 496, startPoint y: 216, endPoint x: 481, endPoint y: 215, distance: 14.3
click at [481, 215] on div "[DATE]" at bounding box center [489, 210] width 23 height 29
click at [498, 224] on div "[DATE]" at bounding box center [489, 210] width 23 height 29
click at [611, 24] on span "Publish" at bounding box center [624, 24] width 36 height 14
